Goal: Task Accomplishment & Management: Manage account settings

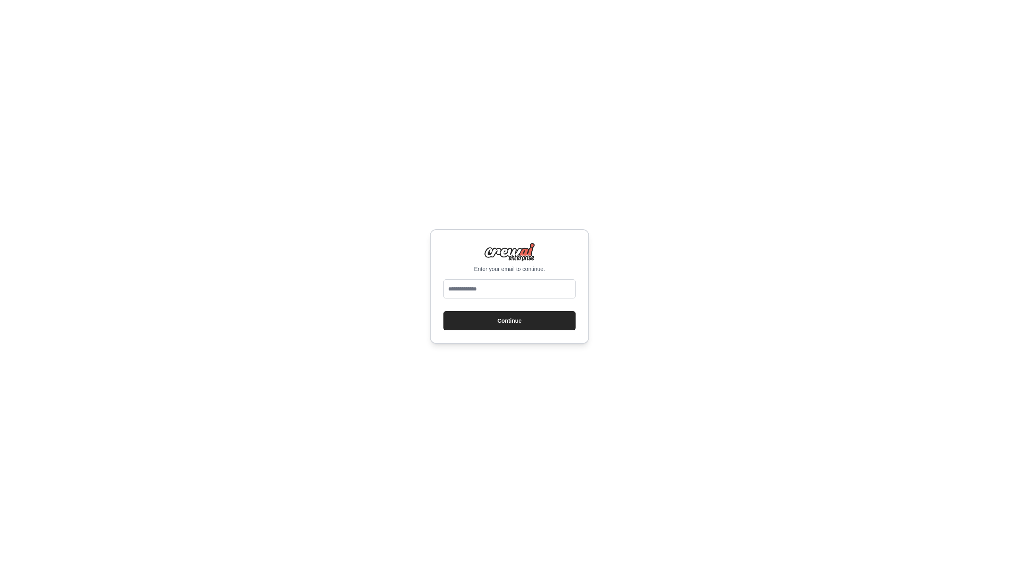
type input "**********"
click at [496, 315] on button "Continue" at bounding box center [510, 320] width 132 height 19
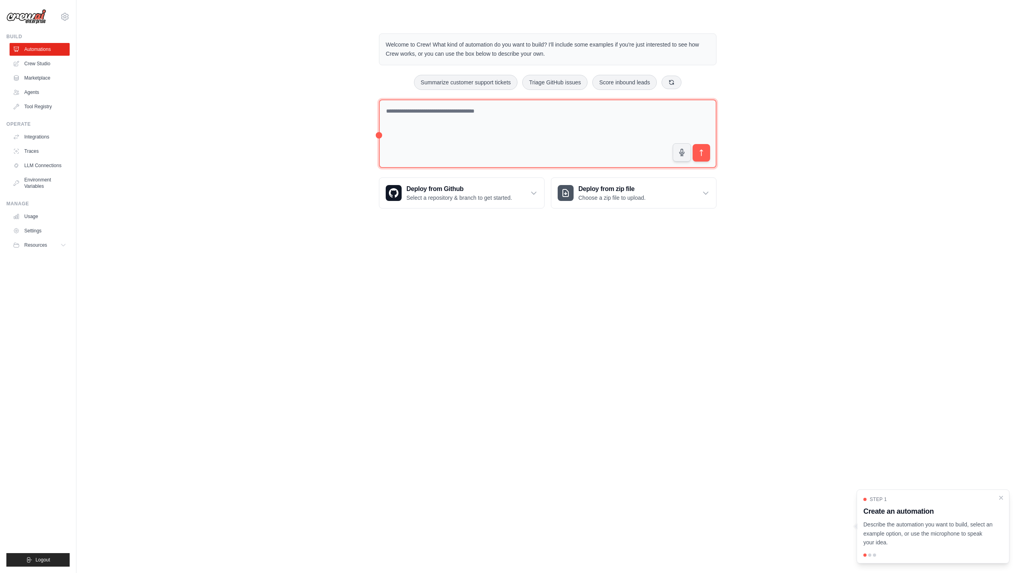
click at [474, 153] on textarea at bounding box center [548, 134] width 338 height 69
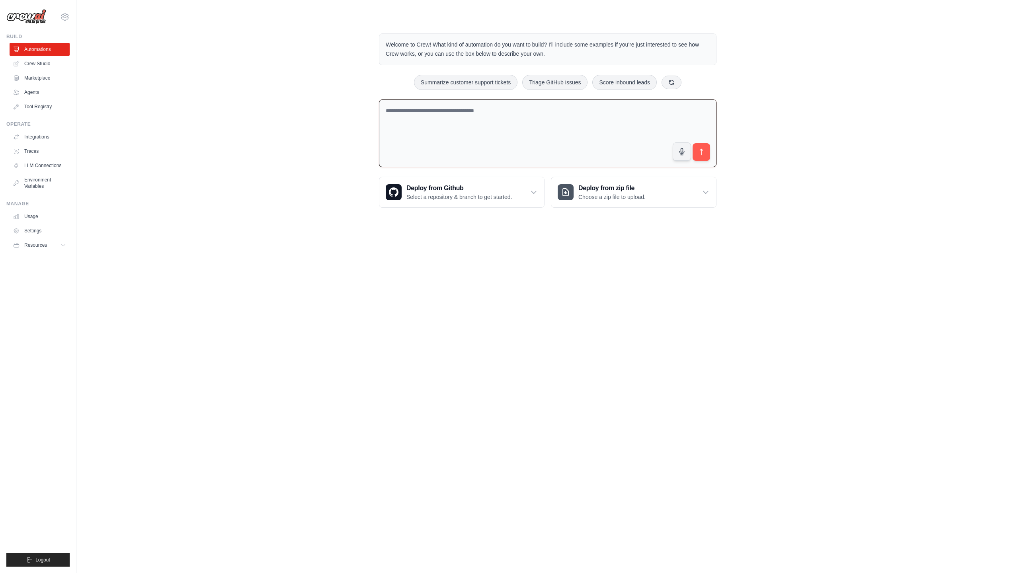
click at [498, 146] on textarea at bounding box center [548, 134] width 338 height 68
click at [495, 132] on textarea at bounding box center [548, 134] width 338 height 68
click at [496, 127] on textarea at bounding box center [548, 134] width 338 height 68
click at [41, 64] on link "Crew Studio" at bounding box center [40, 63] width 60 height 13
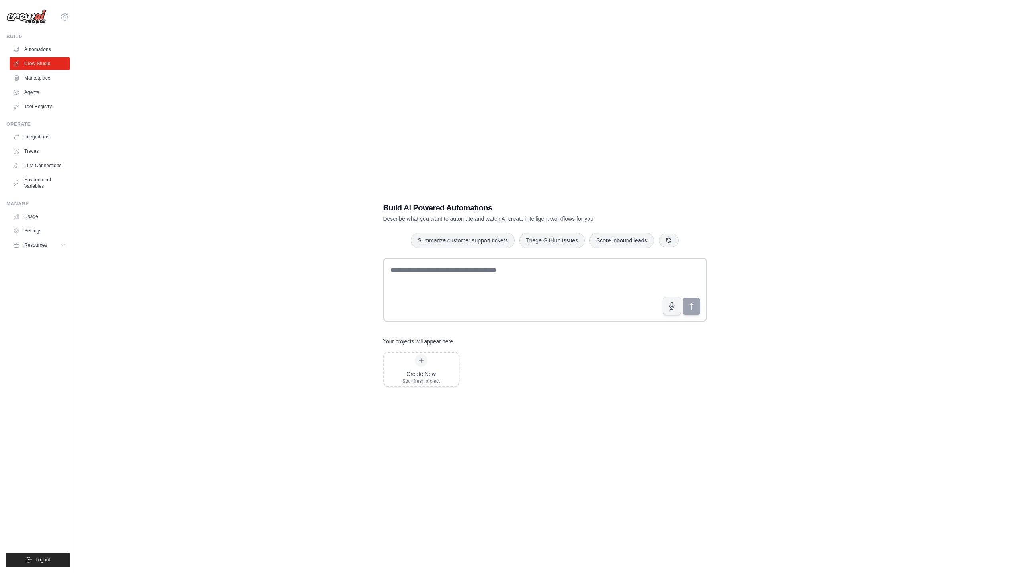
click at [278, 199] on div "Build AI Powered Automations Describe what you want to automate and watch AI cr…" at bounding box center [544, 294] width 911 height 573
click at [424, 268] on textarea at bounding box center [544, 290] width 323 height 64
click at [442, 359] on div "Create New Start fresh project" at bounding box center [421, 369] width 74 height 33
click at [215, 192] on div "Build AI Powered Automations Describe what you want to automate and watch AI cr…" at bounding box center [544, 294] width 911 height 573
click at [287, 222] on div "Build AI Powered Automations Describe what you want to automate and watch AI cr…" at bounding box center [544, 294] width 911 height 573
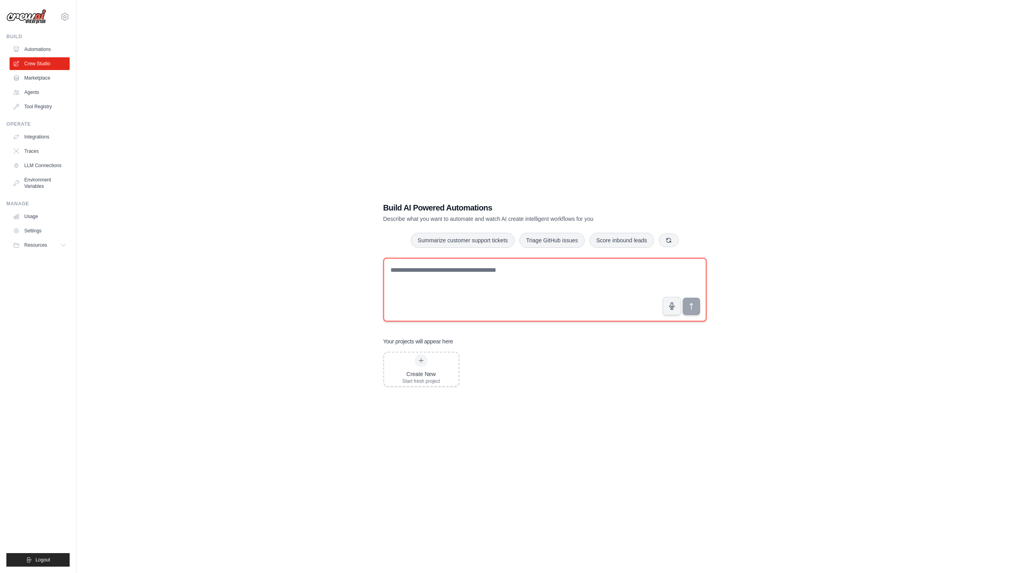
click at [459, 291] on textarea at bounding box center [544, 290] width 323 height 64
click at [488, 245] on button "Summarize customer support tickets" at bounding box center [463, 240] width 104 height 15
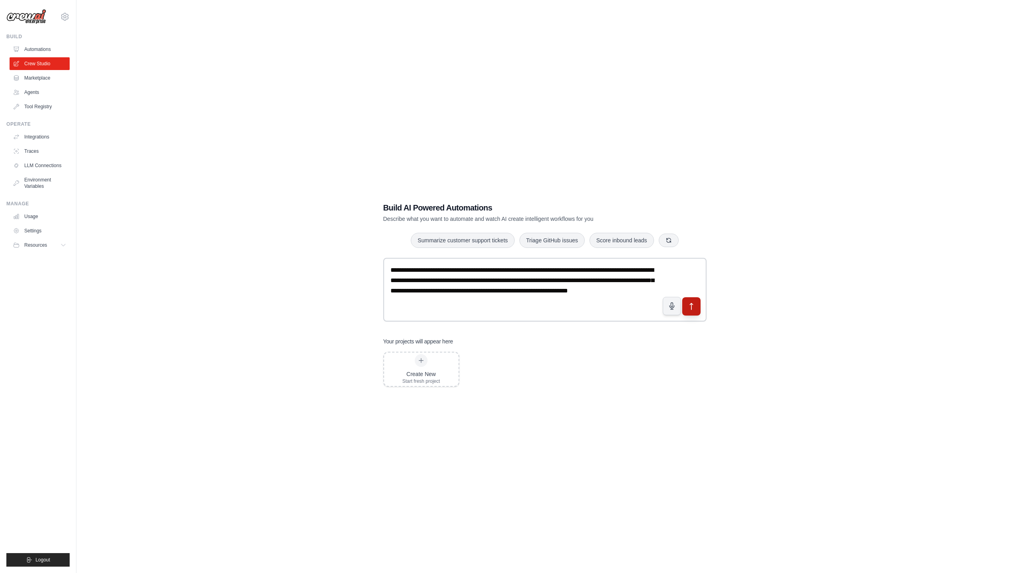
click at [688, 306] on icon "submit" at bounding box center [691, 307] width 8 height 8
click at [725, 345] on div "**********" at bounding box center [544, 294] width 911 height 573
drag, startPoint x: 229, startPoint y: 301, endPoint x: 225, endPoint y: 297, distance: 5.6
click at [228, 301] on div "**********" at bounding box center [544, 294] width 911 height 573
click at [34, 94] on link "Agents" at bounding box center [40, 92] width 60 height 13
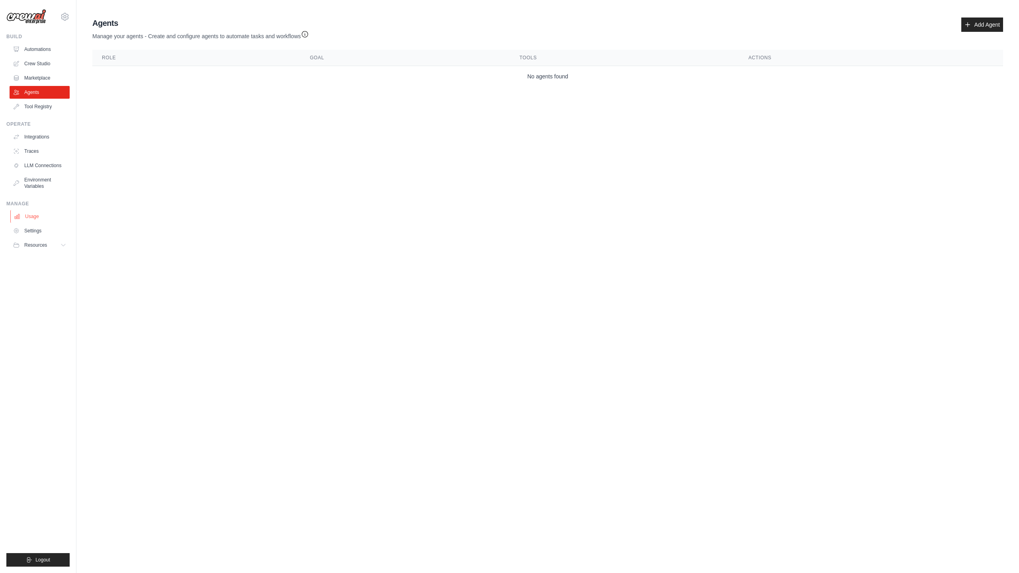
click at [38, 217] on link "Usage" at bounding box center [40, 216] width 60 height 13
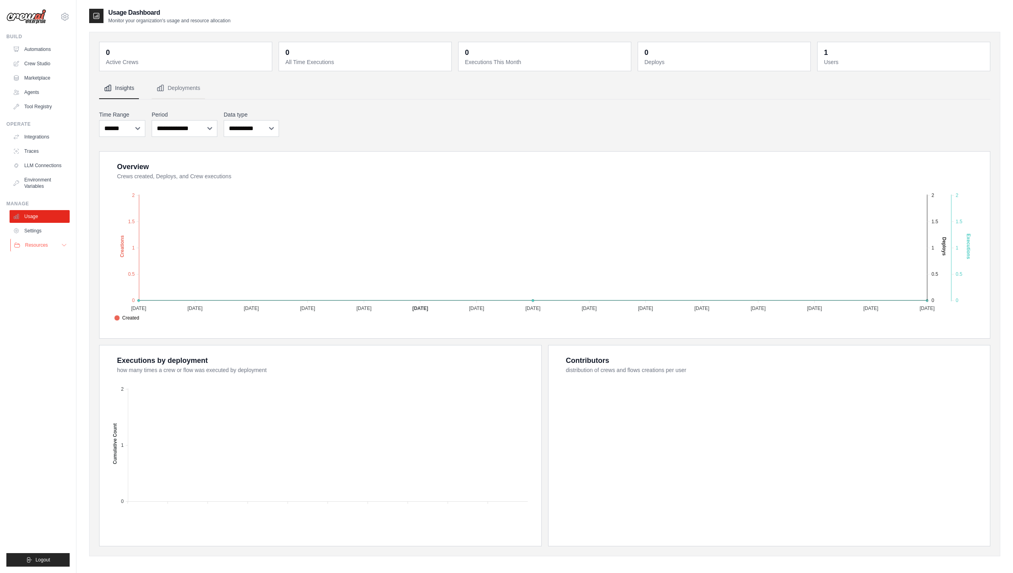
click at [59, 242] on button "Resources" at bounding box center [40, 245] width 60 height 13
click at [42, 232] on link "Settings" at bounding box center [40, 231] width 60 height 13
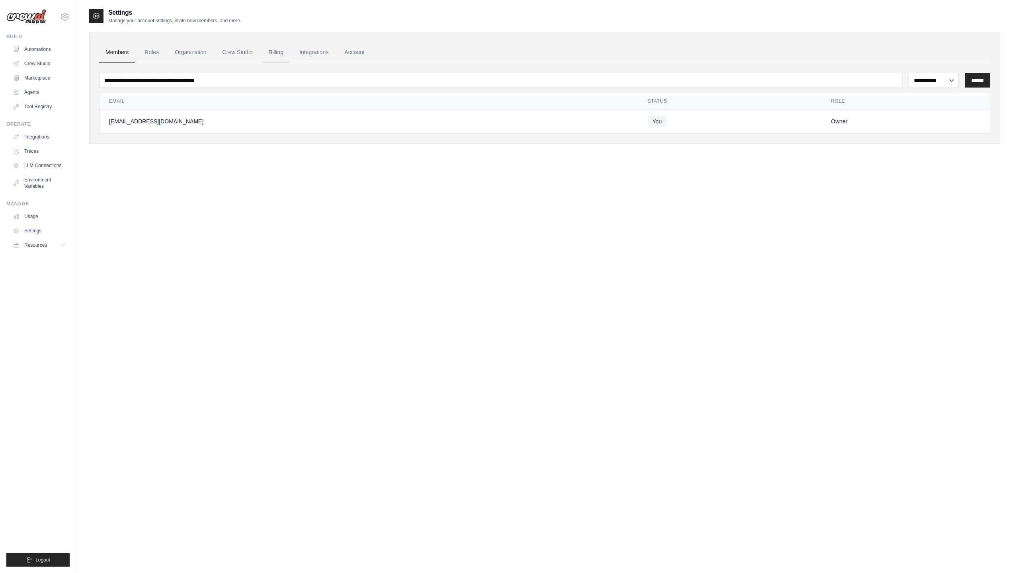
click at [280, 57] on link "Billing" at bounding box center [275, 53] width 27 height 22
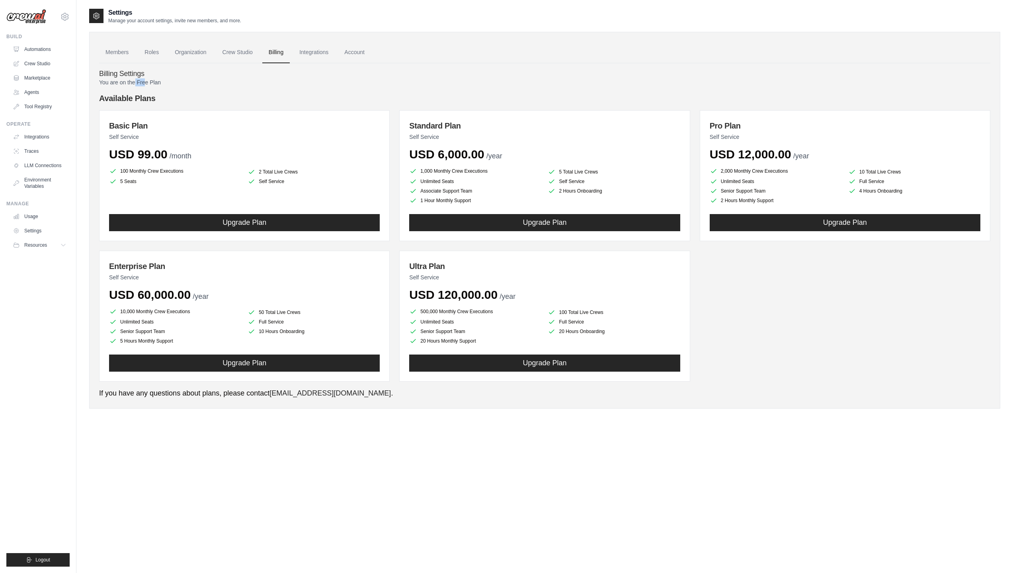
drag, startPoint x: 136, startPoint y: 80, endPoint x: 149, endPoint y: 82, distance: 12.4
click at [148, 82] on p "You are on the Free Plan" at bounding box center [545, 82] width 892 height 8
click at [153, 82] on p "You are on the Free Plan" at bounding box center [545, 82] width 892 height 8
drag, startPoint x: 132, startPoint y: 80, endPoint x: 151, endPoint y: 82, distance: 18.4
click at [151, 82] on p "You are on the Free Plan" at bounding box center [545, 82] width 892 height 8
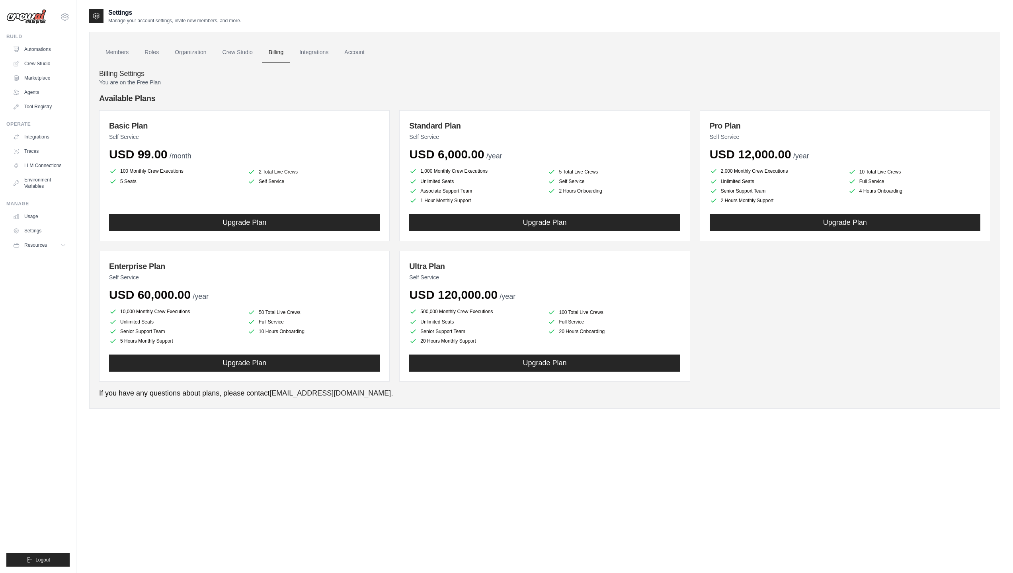
click at [151, 82] on p "You are on the Free Plan" at bounding box center [545, 82] width 892 height 8
drag, startPoint x: 147, startPoint y: 82, endPoint x: 180, endPoint y: 84, distance: 32.4
click at [180, 84] on p "You are on the Free Plan" at bounding box center [545, 82] width 892 height 8
click at [182, 84] on p "You are on the Free Plan" at bounding box center [545, 82] width 892 height 8
